Goal: Task Accomplishment & Management: Complete application form

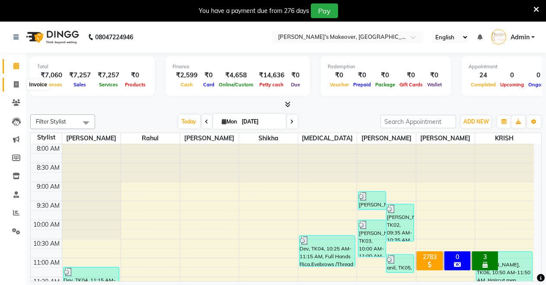
click at [14, 84] on icon at bounding box center [16, 84] width 5 height 6
select select "7317"
select select "service"
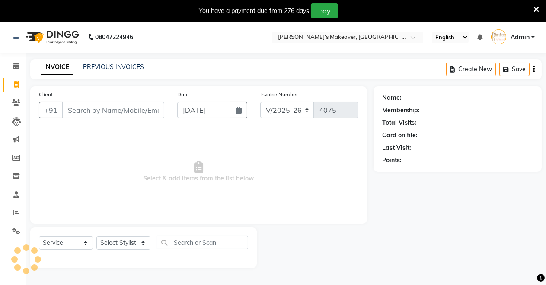
drag, startPoint x: 81, startPoint y: 115, endPoint x: 92, endPoint y: 113, distance: 10.6
click at [83, 115] on input "Client" at bounding box center [113, 110] width 102 height 16
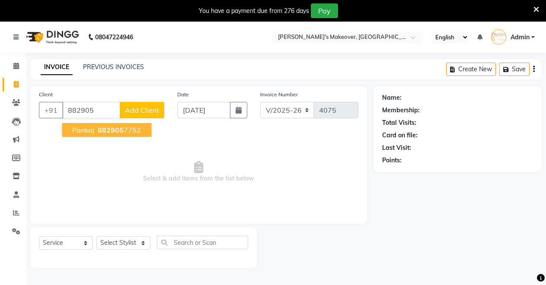
click at [109, 132] on span "882905" at bounding box center [111, 130] width 26 height 9
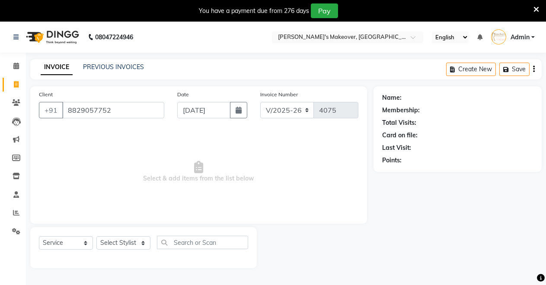
type input "8829057752"
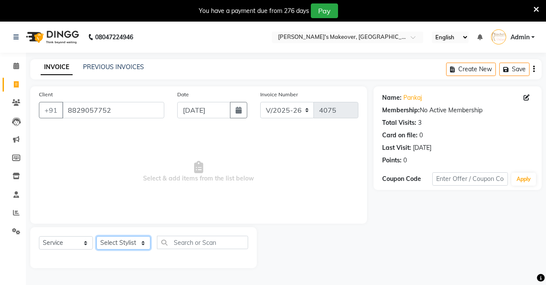
click at [120, 240] on select "Select Stylist [PERSON_NAME] [PERSON_NAME] [MEDICAL_DATA][PERSON_NAME] [PERSON_…" at bounding box center [123, 243] width 54 height 13
click at [96, 237] on select "Select Stylist [PERSON_NAME] [PERSON_NAME] [MEDICAL_DATA][PERSON_NAME] [PERSON_…" at bounding box center [123, 243] width 54 height 13
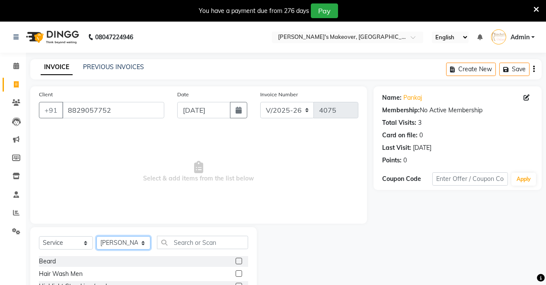
click at [115, 241] on select "Select Stylist [PERSON_NAME] [PERSON_NAME] [MEDICAL_DATA][PERSON_NAME] [PERSON_…" at bounding box center [123, 243] width 54 height 13
select select "88618"
click at [96, 237] on select "Select Stylist [PERSON_NAME] [PERSON_NAME] [MEDICAL_DATA][PERSON_NAME] [PERSON_…" at bounding box center [123, 243] width 54 height 13
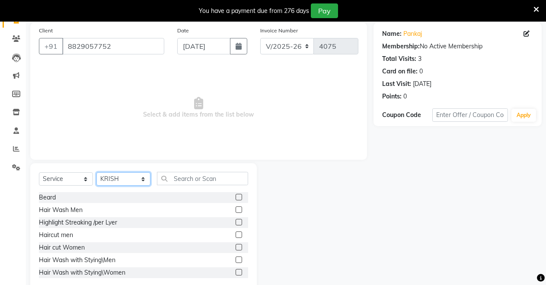
scroll to position [83, 0]
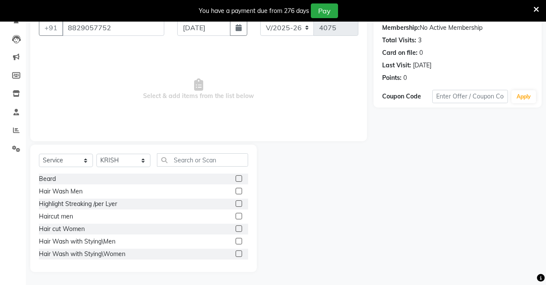
click at [236, 176] on label at bounding box center [239, 179] width 6 height 6
click at [236, 176] on input "checkbox" at bounding box center [239, 179] width 6 height 6
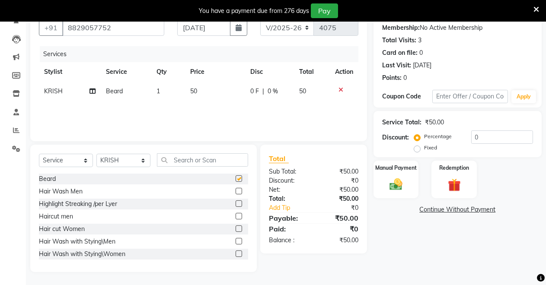
checkbox input "false"
click at [415, 186] on div "Manual Payment" at bounding box center [396, 179] width 47 height 39
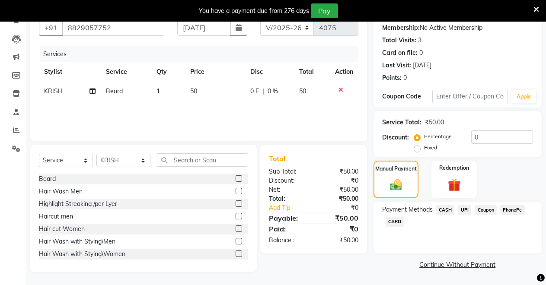
click at [450, 208] on span "CASH" at bounding box center [445, 210] width 19 height 10
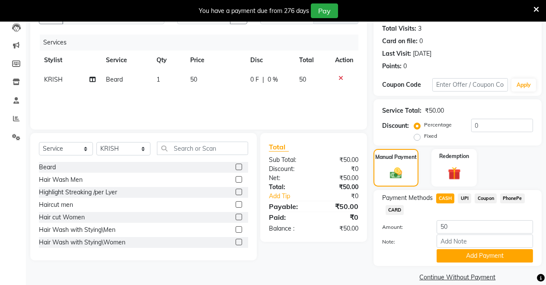
scroll to position [106, 0]
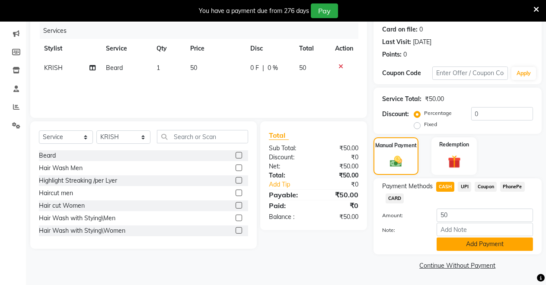
click at [470, 243] on button "Add Payment" at bounding box center [485, 244] width 96 height 13
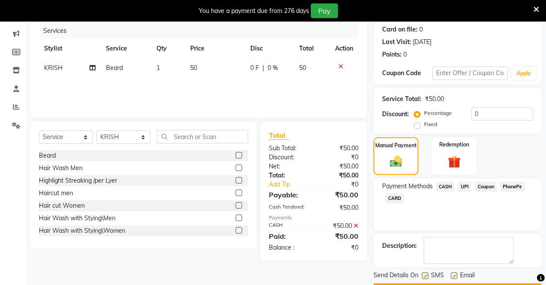
click at [448, 182] on span "CASH" at bounding box center [445, 187] width 19 height 10
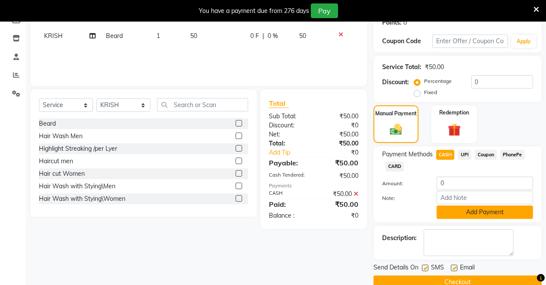
scroll to position [154, 0]
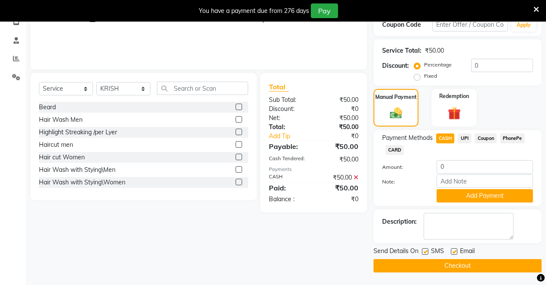
click at [389, 262] on button "Checkout" at bounding box center [458, 265] width 168 height 13
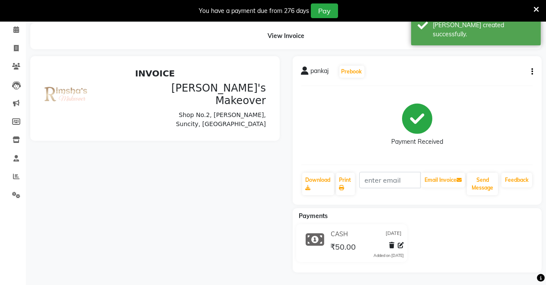
scroll to position [41, 0]
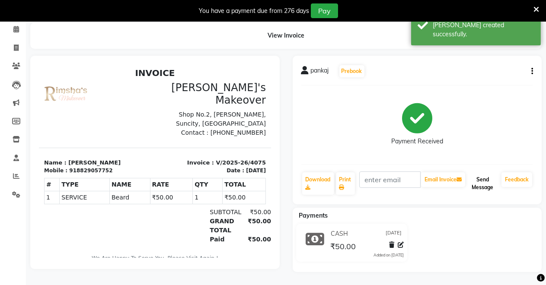
click at [483, 173] on button "Send Message" at bounding box center [482, 184] width 31 height 22
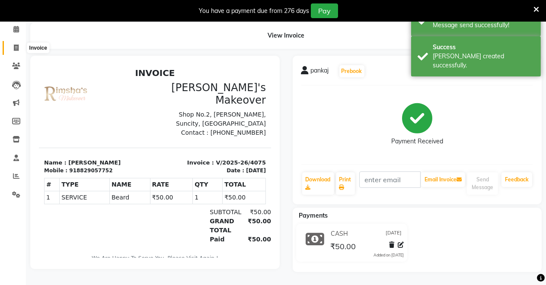
click at [16, 45] on icon at bounding box center [16, 48] width 5 height 6
select select "service"
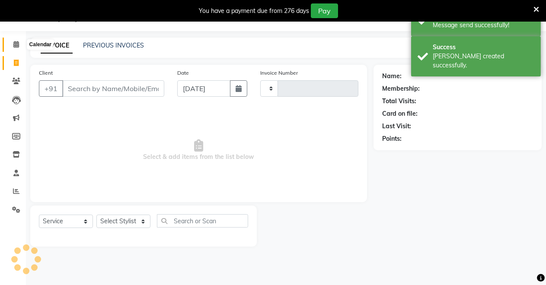
scroll to position [21, 0]
type input "4076"
select select "7317"
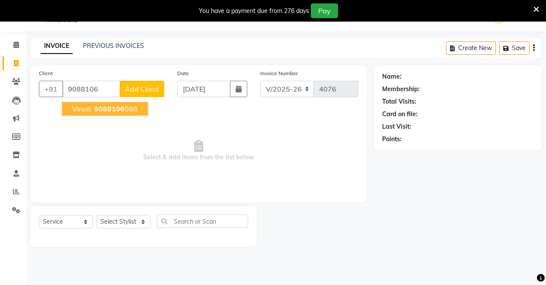
click at [105, 107] on span "9088106" at bounding box center [109, 109] width 30 height 9
type input "9088106098"
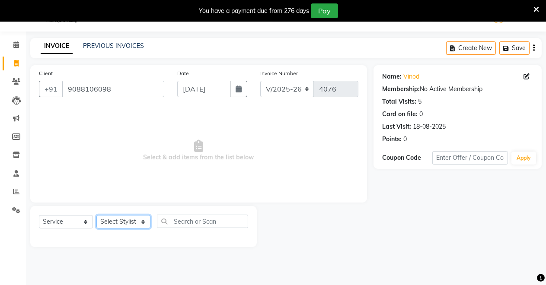
click at [134, 221] on select "Select Stylist [PERSON_NAME] [PERSON_NAME] [MEDICAL_DATA][PERSON_NAME] [PERSON_…" at bounding box center [123, 221] width 54 height 13
select select "64880"
click at [96, 215] on select "Select Stylist [PERSON_NAME] [PERSON_NAME] [MEDICAL_DATA][PERSON_NAME] [PERSON_…" at bounding box center [123, 221] width 54 height 13
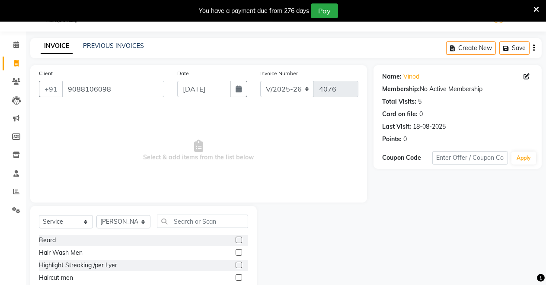
click at [236, 237] on label at bounding box center [239, 240] width 6 height 6
click at [236, 238] on input "checkbox" at bounding box center [239, 241] width 6 height 6
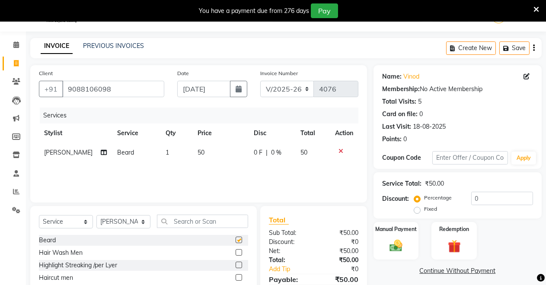
checkbox input "false"
click at [380, 243] on div "Manual Payment" at bounding box center [396, 240] width 47 height 39
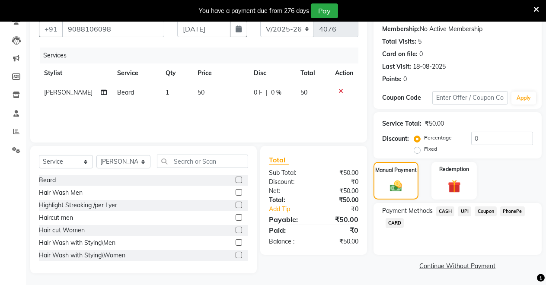
scroll to position [83, 0]
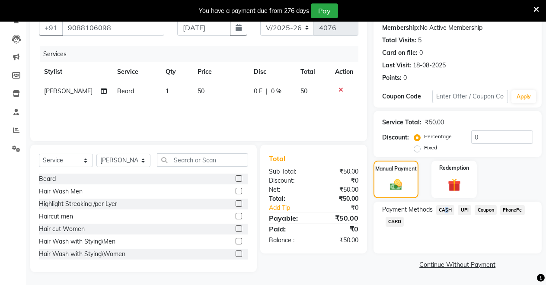
click at [445, 208] on span "CASH" at bounding box center [445, 210] width 19 height 10
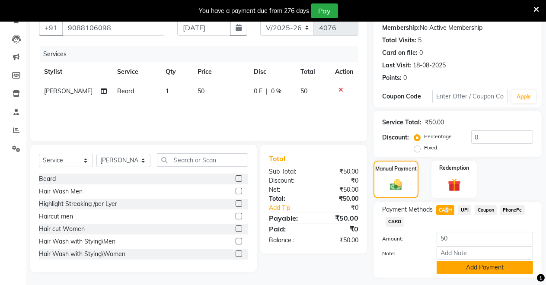
click at [471, 266] on button "Add Payment" at bounding box center [485, 267] width 96 height 13
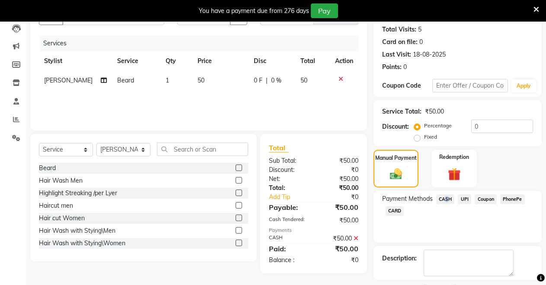
scroll to position [131, 0]
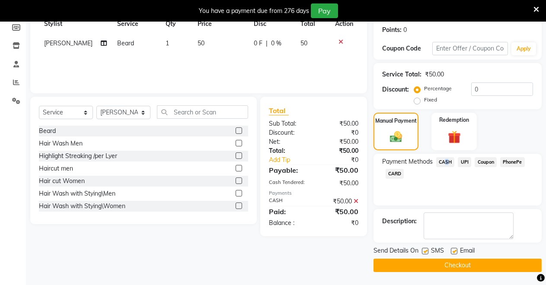
click at [458, 263] on button "Checkout" at bounding box center [458, 265] width 168 height 13
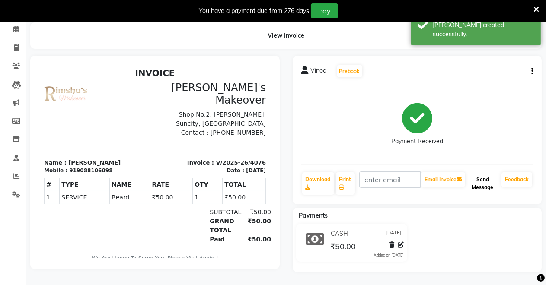
click at [489, 182] on button "Send Message" at bounding box center [482, 184] width 31 height 22
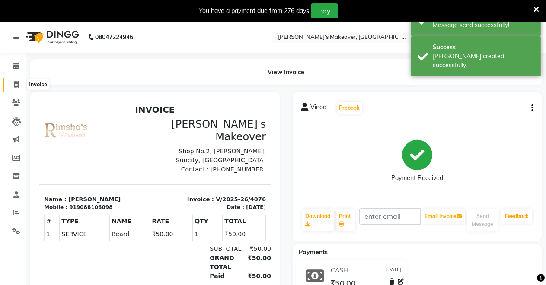
click at [14, 82] on icon at bounding box center [16, 84] width 5 height 6
select select "service"
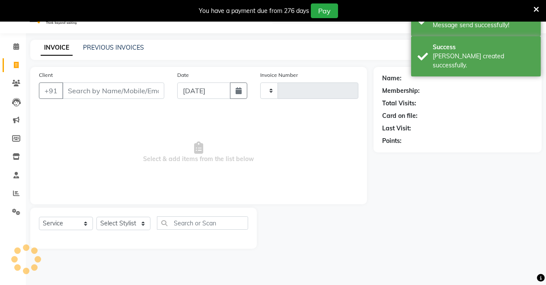
type input "4077"
select select "7317"
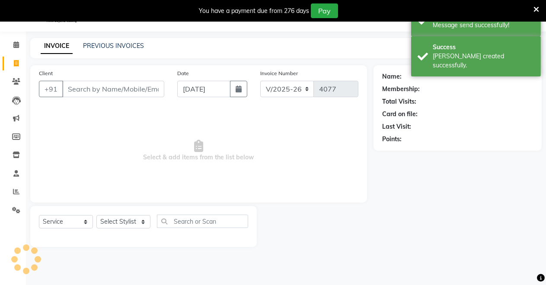
click at [89, 88] on input "Client" at bounding box center [113, 89] width 102 height 16
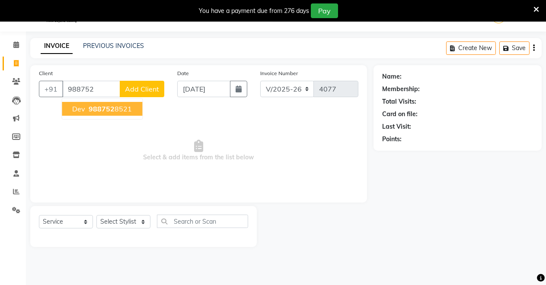
drag, startPoint x: 86, startPoint y: 105, endPoint x: 86, endPoint y: 113, distance: 8.3
click at [86, 107] on button "Dev 988752 8521" at bounding box center [102, 109] width 80 height 14
type input "9887528521"
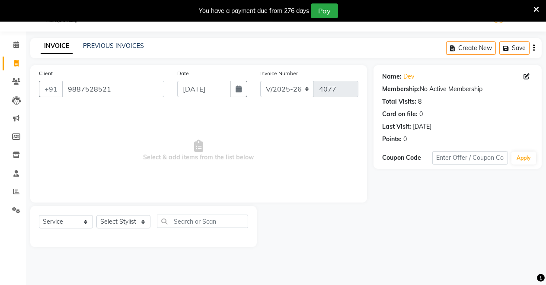
drag, startPoint x: 136, startPoint y: 214, endPoint x: 135, endPoint y: 226, distance: 11.3
click at [138, 221] on div "Select Service Product Membership Package Voucher Prepaid Gift Card Select Styl…" at bounding box center [143, 225] width 209 height 20
click at [135, 215] on select "Select Stylist [PERSON_NAME] [PERSON_NAME] [MEDICAL_DATA][PERSON_NAME] [PERSON_…" at bounding box center [123, 221] width 54 height 13
select select "64880"
click at [96, 215] on select "Select Stylist [PERSON_NAME] [PERSON_NAME] [MEDICAL_DATA][PERSON_NAME] [PERSON_…" at bounding box center [123, 221] width 54 height 13
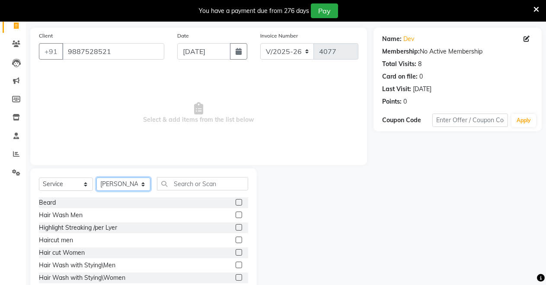
scroll to position [83, 0]
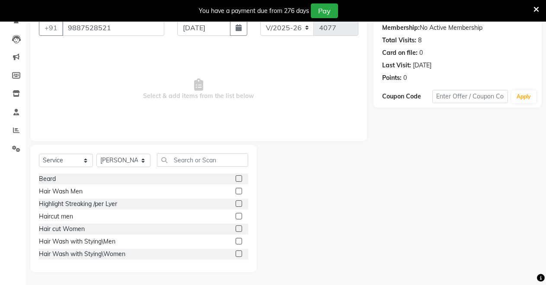
click at [236, 216] on label at bounding box center [239, 216] width 6 height 6
click at [236, 216] on input "checkbox" at bounding box center [239, 217] width 6 height 6
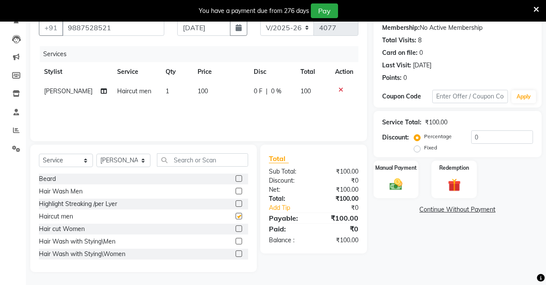
checkbox input "false"
click at [135, 159] on select "Select Stylist [PERSON_NAME] [PERSON_NAME] [MEDICAL_DATA][PERSON_NAME] [PERSON_…" at bounding box center [123, 160] width 54 height 13
select select "75199"
click at [96, 154] on select "Select Stylist [PERSON_NAME] [PERSON_NAME] [MEDICAL_DATA][PERSON_NAME] [PERSON_…" at bounding box center [123, 160] width 54 height 13
click at [383, 173] on div "Manual Payment" at bounding box center [396, 179] width 47 height 39
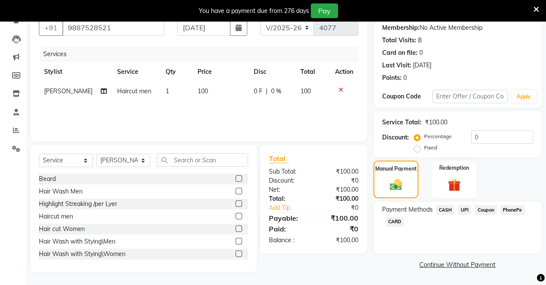
drag, startPoint x: 449, startPoint y: 208, endPoint x: 443, endPoint y: 199, distance: 11.3
click at [449, 207] on span "CASH" at bounding box center [445, 210] width 19 height 10
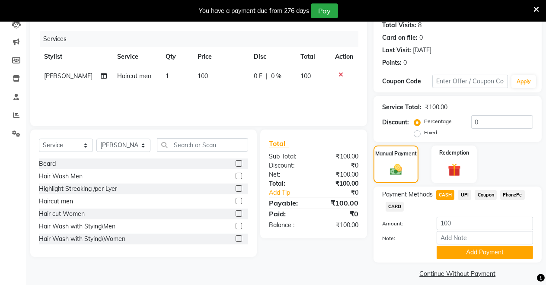
scroll to position [106, 0]
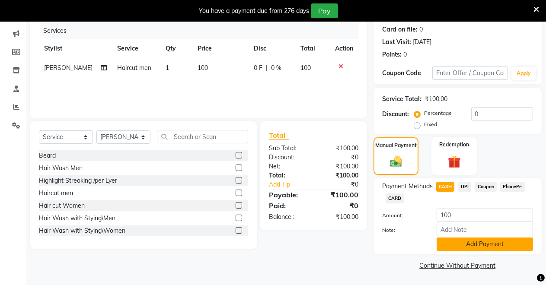
click at [470, 241] on button "Add Payment" at bounding box center [485, 244] width 96 height 13
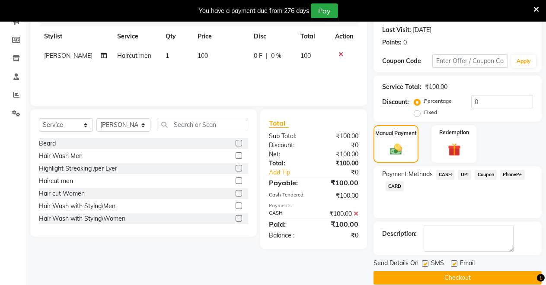
scroll to position [131, 0]
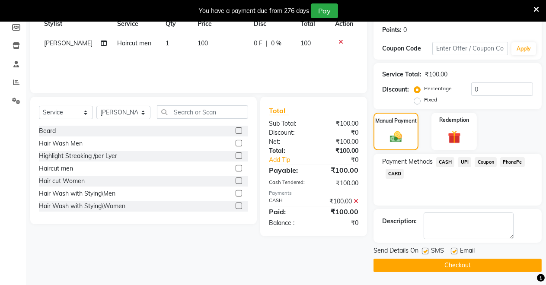
click at [505, 266] on button "Checkout" at bounding box center [458, 265] width 168 height 13
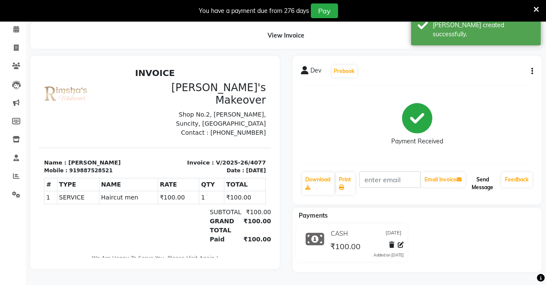
click at [483, 181] on button "Send Message" at bounding box center [482, 184] width 31 height 22
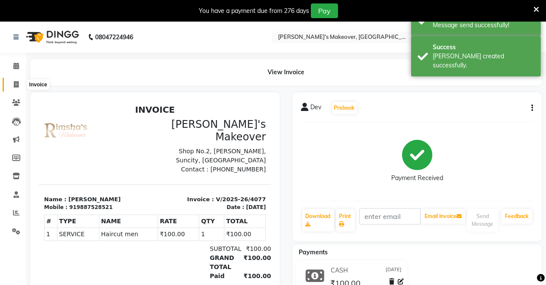
click at [14, 83] on icon at bounding box center [16, 84] width 5 height 6
select select "service"
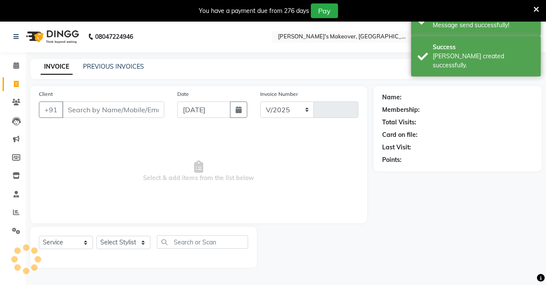
select select "7317"
type input "4078"
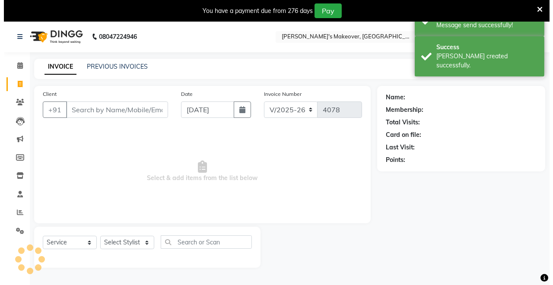
scroll to position [21, 0]
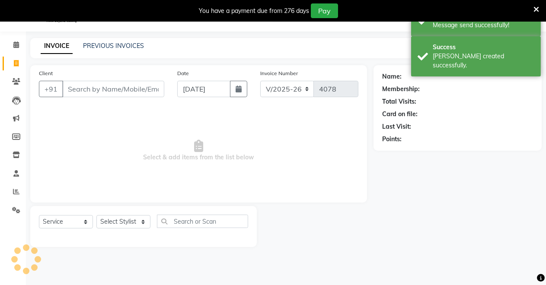
click at [83, 92] on input "Client" at bounding box center [113, 89] width 102 height 16
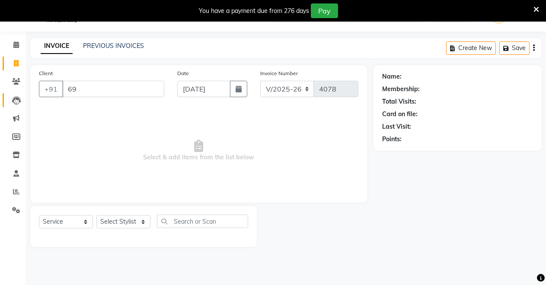
type input "6"
type input "6350597847"
click at [146, 85] on span "Add Client" at bounding box center [142, 89] width 34 height 9
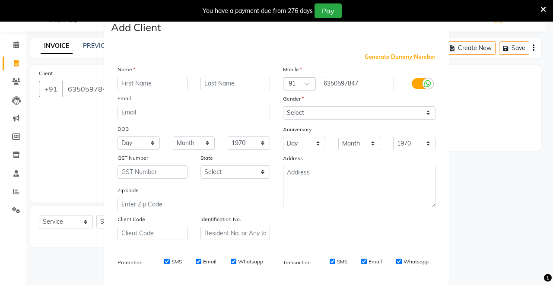
type input "v"
click at [131, 83] on input "v" at bounding box center [153, 83] width 70 height 13
type input "Vikram"
click at [299, 112] on select "Select [DEMOGRAPHIC_DATA] [DEMOGRAPHIC_DATA] Other Prefer Not To Say" at bounding box center [359, 112] width 153 height 13
select select "[DEMOGRAPHIC_DATA]"
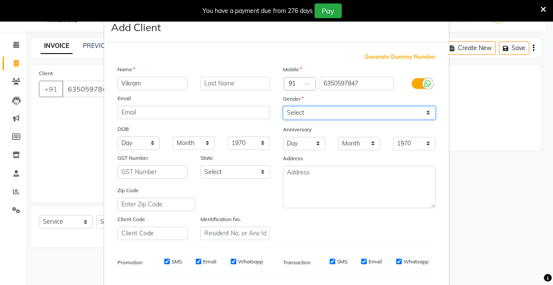
click at [283, 106] on select "Select [DEMOGRAPHIC_DATA] [DEMOGRAPHIC_DATA] Other Prefer Not To Say" at bounding box center [359, 112] width 153 height 13
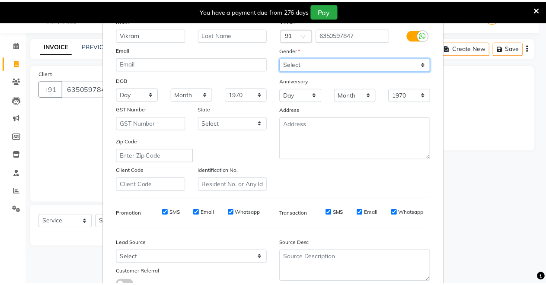
scroll to position [112, 0]
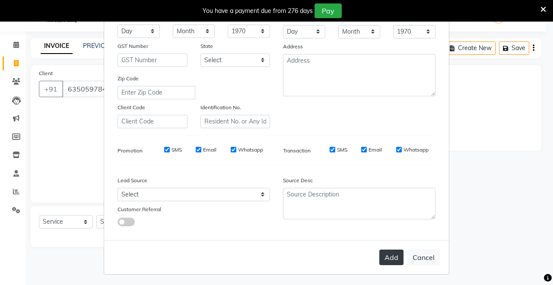
click at [383, 252] on button "Add" at bounding box center [392, 258] width 24 height 16
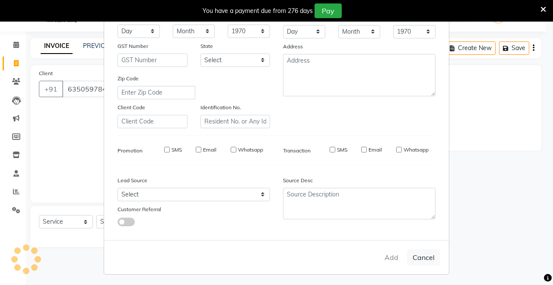
select select
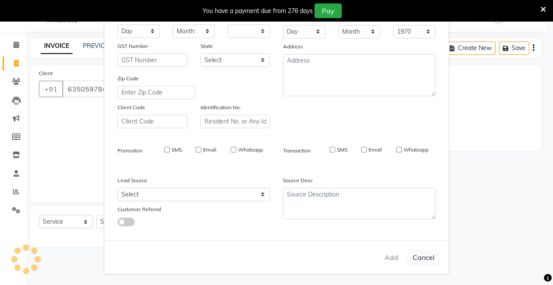
select select
checkbox input "false"
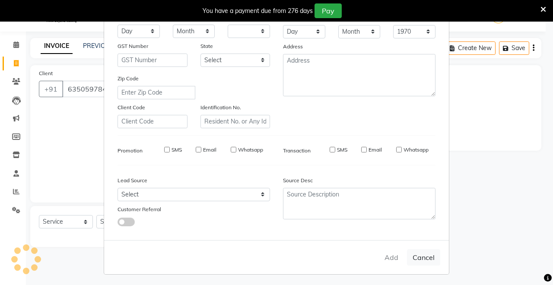
checkbox input "false"
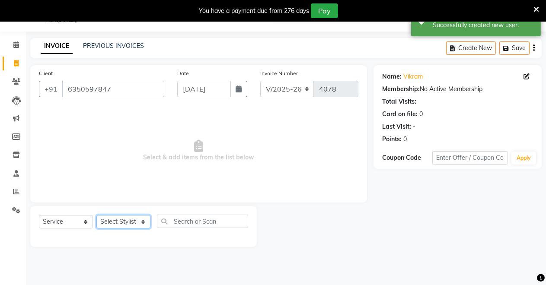
click at [137, 219] on select "Select Stylist [PERSON_NAME] [PERSON_NAME] [MEDICAL_DATA][PERSON_NAME] [PERSON_…" at bounding box center [123, 221] width 54 height 13
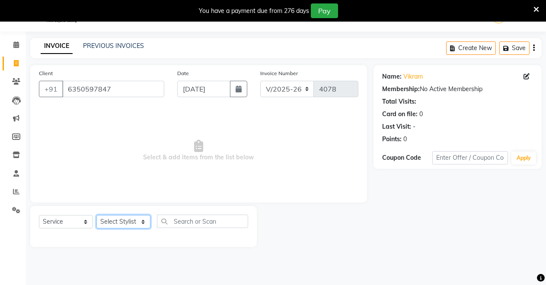
select select "64880"
click at [96, 215] on select "Select Stylist [PERSON_NAME] [PERSON_NAME] [MEDICAL_DATA][PERSON_NAME] [PERSON_…" at bounding box center [123, 221] width 54 height 13
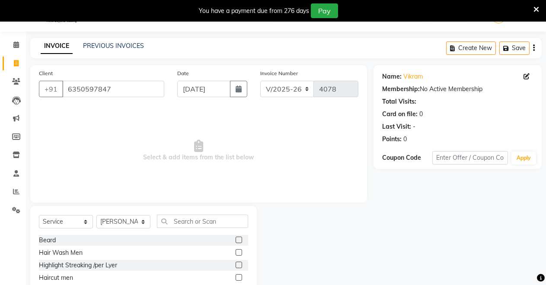
click at [236, 277] on label at bounding box center [239, 278] width 6 height 6
click at [236, 277] on input "checkbox" at bounding box center [239, 278] width 6 height 6
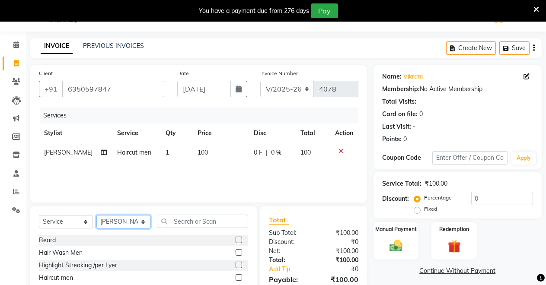
click at [141, 216] on select "Select Stylist [PERSON_NAME] [PERSON_NAME] [MEDICAL_DATA][PERSON_NAME] [PERSON_…" at bounding box center [123, 221] width 54 height 13
click at [96, 215] on select "Select Stylist [PERSON_NAME] [PERSON_NAME] [MEDICAL_DATA][PERSON_NAME] [PERSON_…" at bounding box center [123, 221] width 54 height 13
click at [147, 222] on select "Select Stylist [PERSON_NAME] [PERSON_NAME] [MEDICAL_DATA][PERSON_NAME] [PERSON_…" at bounding box center [123, 221] width 54 height 13
click at [236, 276] on label at bounding box center [239, 278] width 6 height 6
click at [236, 276] on input "checkbox" at bounding box center [239, 278] width 6 height 6
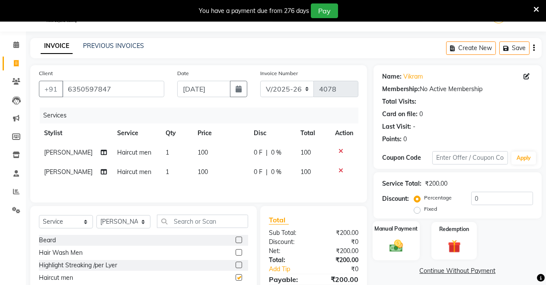
checkbox input "false"
click at [403, 249] on img at bounding box center [396, 246] width 22 height 16
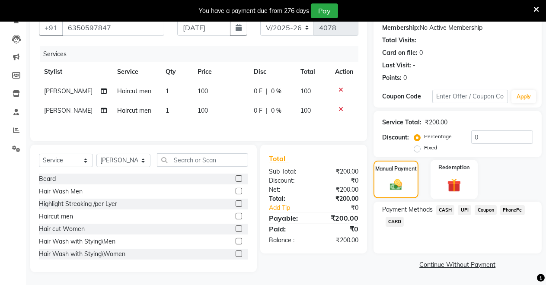
scroll to position [103, 0]
click at [447, 205] on span "CASH" at bounding box center [445, 210] width 19 height 10
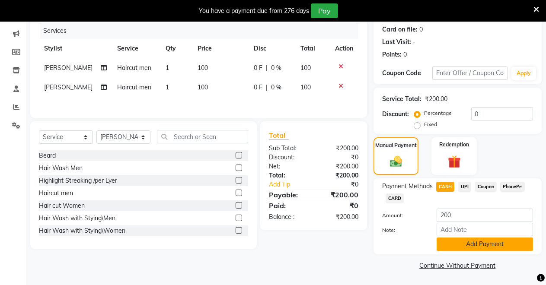
click at [448, 243] on button "Add Payment" at bounding box center [485, 244] width 96 height 13
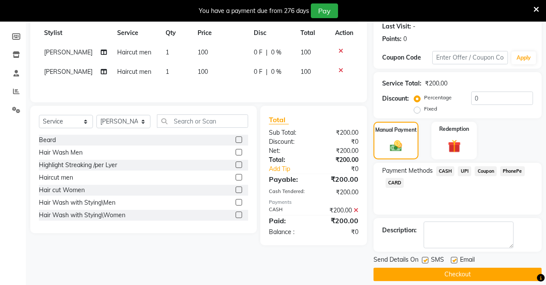
scroll to position [131, 0]
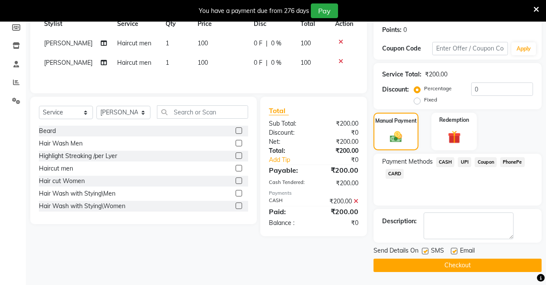
click at [448, 260] on button "Checkout" at bounding box center [458, 265] width 168 height 13
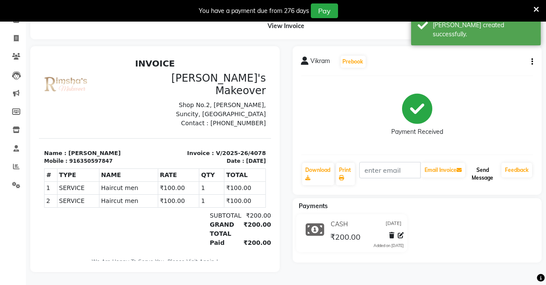
click at [483, 170] on button "Send Message" at bounding box center [482, 174] width 31 height 22
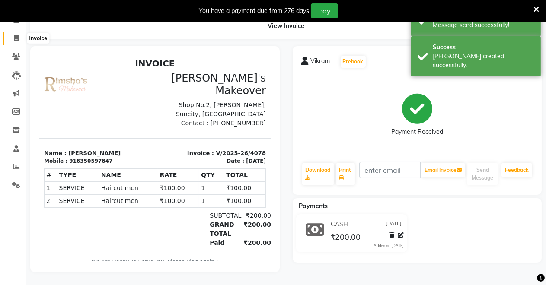
click at [17, 35] on icon at bounding box center [16, 38] width 5 height 6
select select "service"
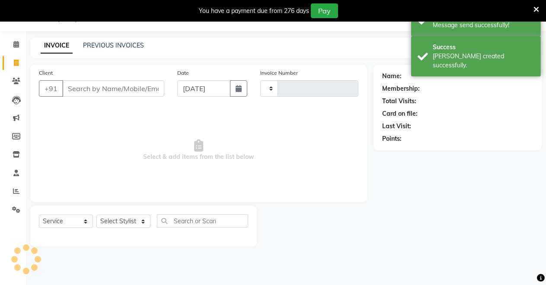
scroll to position [21, 0]
select select "7317"
type input "4079"
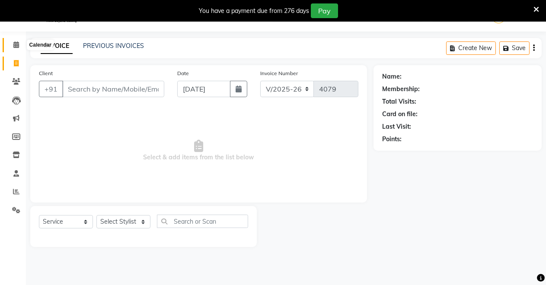
click at [14, 45] on icon at bounding box center [16, 45] width 6 height 6
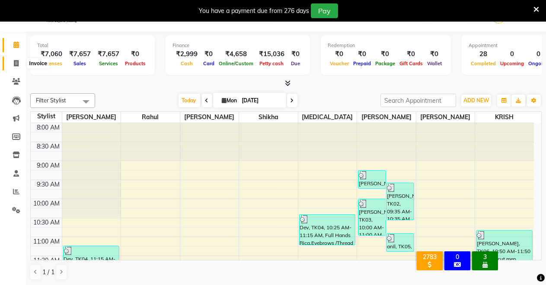
click at [16, 66] on icon at bounding box center [16, 63] width 5 height 6
select select "service"
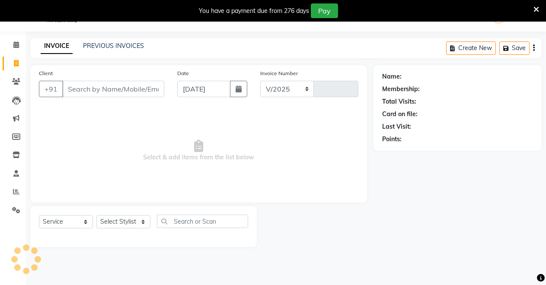
select select "7317"
type input "4079"
click at [21, 43] on span at bounding box center [16, 45] width 15 height 10
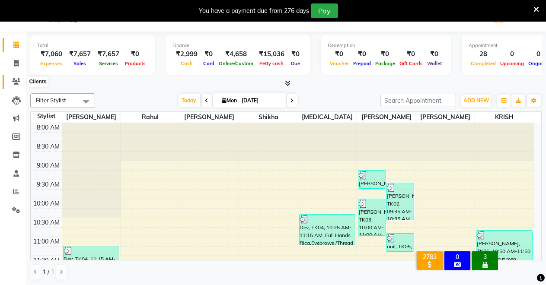
click at [10, 78] on span at bounding box center [16, 82] width 15 height 10
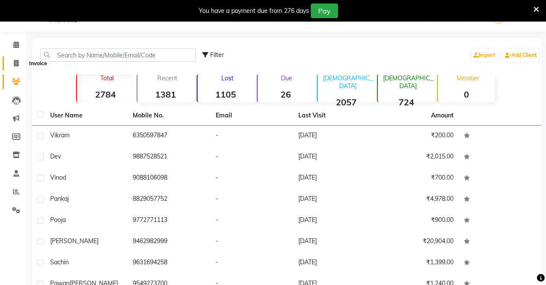
click at [15, 59] on span at bounding box center [16, 64] width 15 height 10
select select "service"
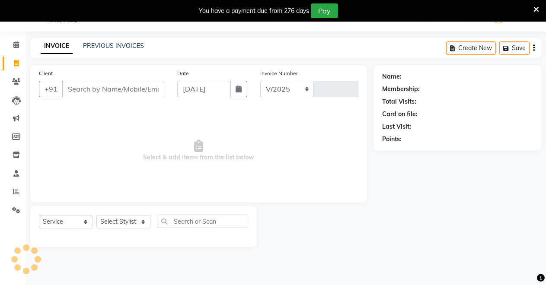
select select "7317"
type input "4079"
click at [16, 55] on li "Invoice" at bounding box center [13, 63] width 26 height 19
drag, startPoint x: 16, startPoint y: 32, endPoint x: 16, endPoint y: 38, distance: 5.6
click at [16, 37] on div "Calendar Invoice Clients Leads Marketing Members Inventory Staff Reports Settin…" at bounding box center [58, 149] width 117 height 248
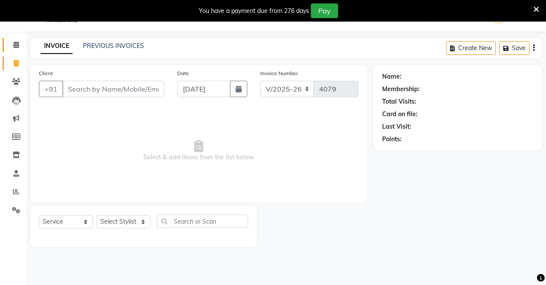
click at [15, 39] on link "Calendar" at bounding box center [13, 45] width 21 height 14
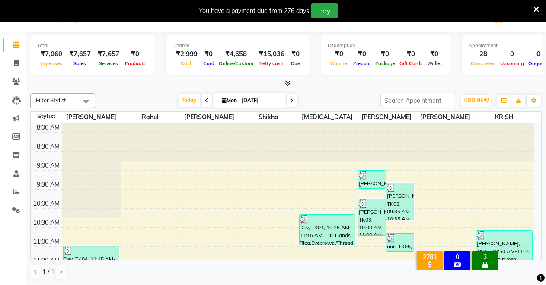
scroll to position [392, 0]
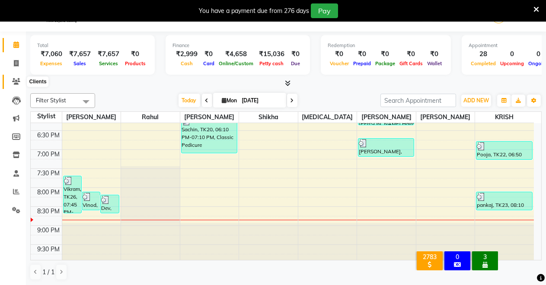
click at [13, 82] on icon at bounding box center [16, 81] width 8 height 6
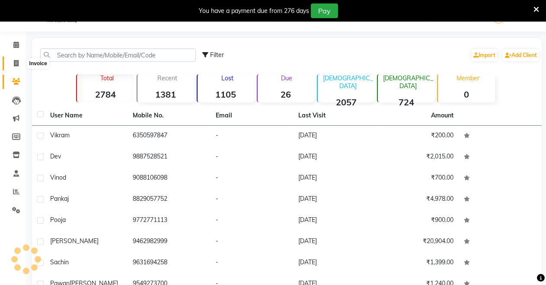
click at [14, 62] on icon at bounding box center [16, 63] width 5 height 6
select select "7317"
select select "service"
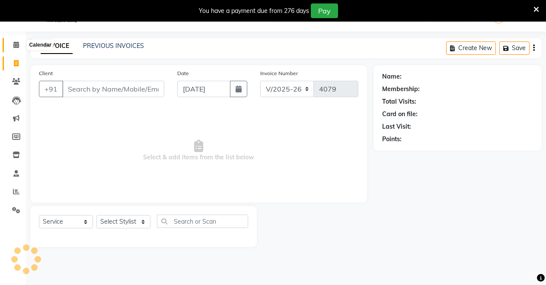
click at [15, 42] on icon at bounding box center [16, 45] width 6 height 6
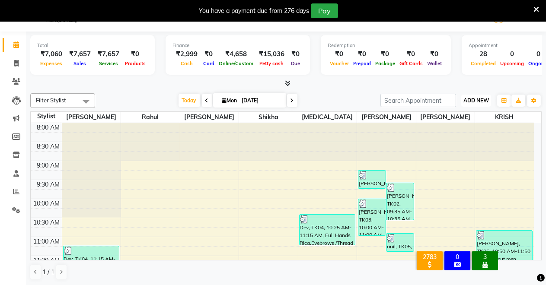
click at [481, 98] on span "ADD NEW" at bounding box center [477, 100] width 26 height 6
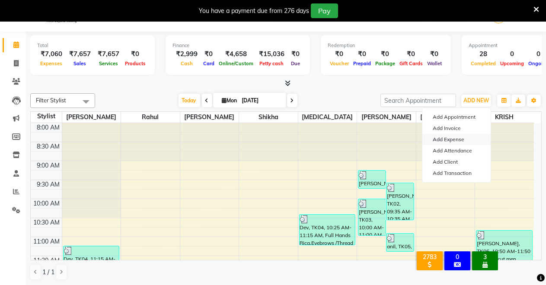
click at [451, 139] on link "Add Expense" at bounding box center [456, 139] width 68 height 11
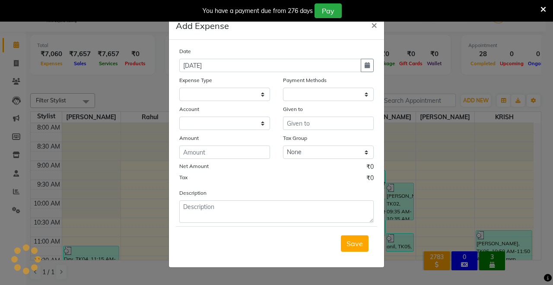
select select "1"
select select "6406"
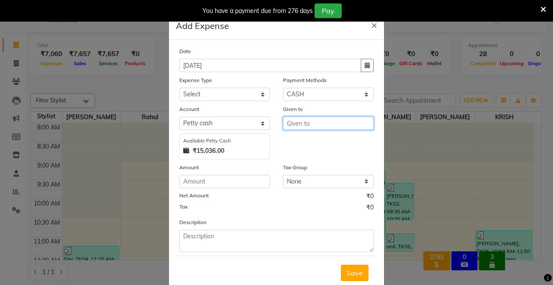
click at [295, 125] on input "text" at bounding box center [328, 123] width 91 height 13
type input "k"
click at [311, 139] on ngb-highlight "[PERSON_NAME]" at bounding box center [305, 141] width 22 height 9
type input "[PERSON_NAME]"
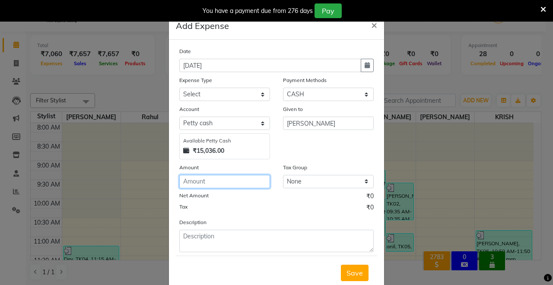
click at [221, 185] on input "number" at bounding box center [224, 181] width 91 height 13
type input "15"
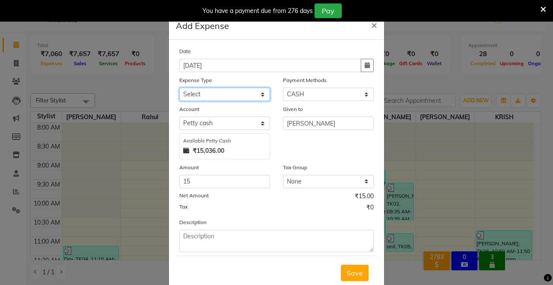
click at [234, 94] on select "Select Advance Salary Baba Bank Service Charges CLEANING Clinical charges DM SI…" at bounding box center [224, 94] width 91 height 13
select select "19381"
click at [179, 88] on select "Select Advance Salary Baba Bank Service Charges CLEANING Clinical charges DM SI…" at bounding box center [224, 94] width 91 height 13
click at [353, 274] on span "Save" at bounding box center [355, 273] width 16 height 9
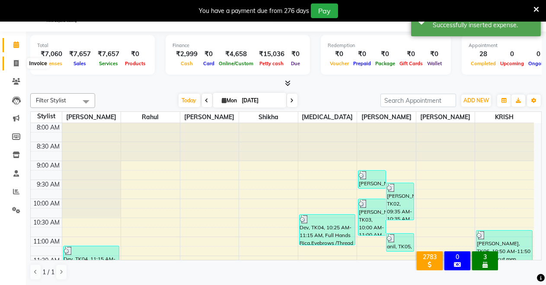
drag, startPoint x: 16, startPoint y: 65, endPoint x: 11, endPoint y: 60, distance: 7.0
click at [16, 64] on icon at bounding box center [16, 63] width 5 height 6
select select "service"
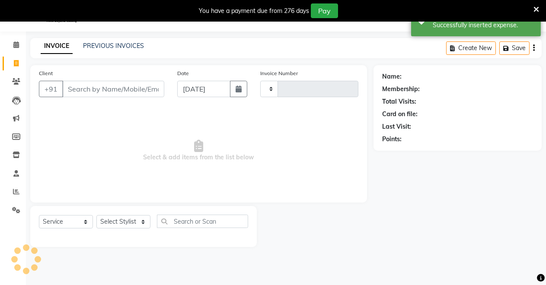
type input "4079"
select select "7317"
drag, startPoint x: 17, startPoint y: 33, endPoint x: 17, endPoint y: 38, distance: 5.6
click at [17, 38] on div "Calendar Invoice Clients Leads Marketing Members Inventory Staff Reports Settin…" at bounding box center [58, 149] width 117 height 248
click at [16, 46] on icon at bounding box center [16, 45] width 6 height 6
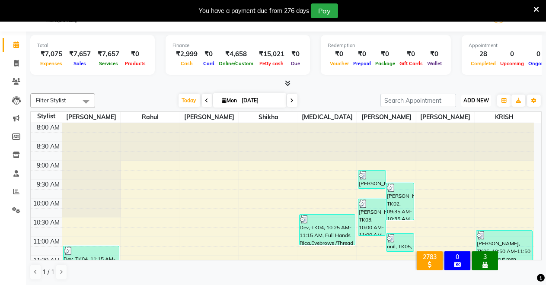
click at [481, 97] on span "ADD NEW" at bounding box center [477, 100] width 26 height 6
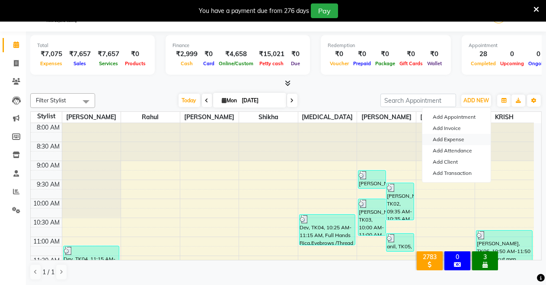
click at [446, 137] on link "Add Expense" at bounding box center [456, 139] width 68 height 11
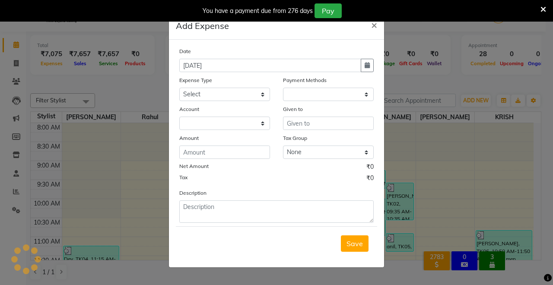
select select "1"
select select "6406"
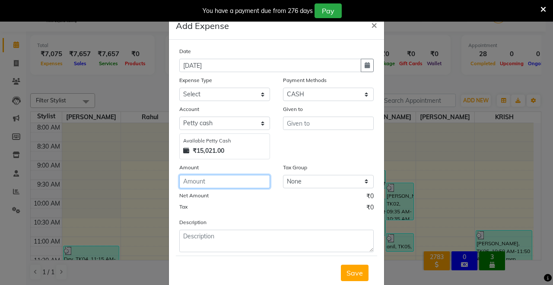
click at [196, 184] on input "number" at bounding box center [224, 181] width 91 height 13
type input "150"
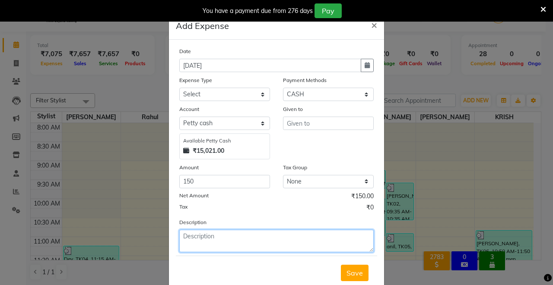
click at [263, 249] on textarea at bounding box center [276, 241] width 195 height 22
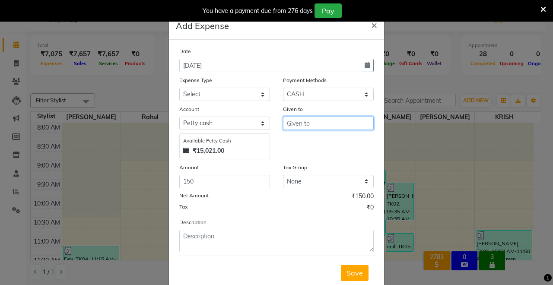
click at [316, 122] on input "text" at bounding box center [328, 123] width 91 height 13
click at [295, 142] on span "Sachin" at bounding box center [305, 141] width 22 height 9
type input "[PERSON_NAME]"
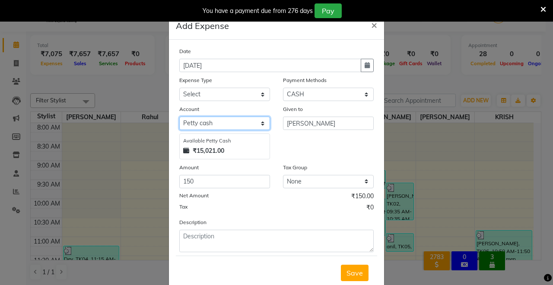
click at [218, 120] on select "Select [PERSON_NAME] cash Default account UPI ACCOUNT" at bounding box center [224, 123] width 91 height 13
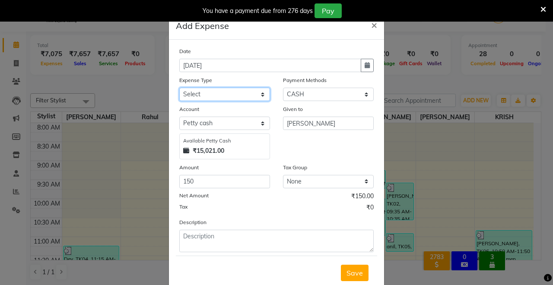
click at [217, 90] on select "Select Advance Salary Baba Bank Service Charges CLEANING Clinical charges DM SI…" at bounding box center [224, 94] width 91 height 13
select select "19380"
click at [179, 88] on select "Select Advance Salary Baba Bank Service Charges CLEANING Clinical charges DM SI…" at bounding box center [224, 94] width 91 height 13
click at [349, 274] on span "Save" at bounding box center [355, 273] width 16 height 9
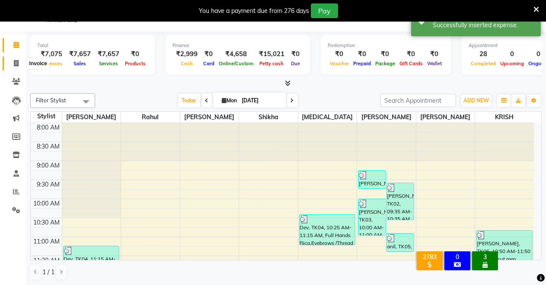
click at [11, 60] on span at bounding box center [16, 64] width 15 height 10
select select "service"
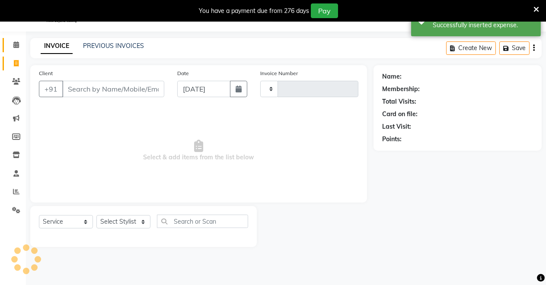
type input "4079"
select select "7317"
click at [20, 42] on span at bounding box center [16, 45] width 15 height 10
